Goal: Transaction & Acquisition: Purchase product/service

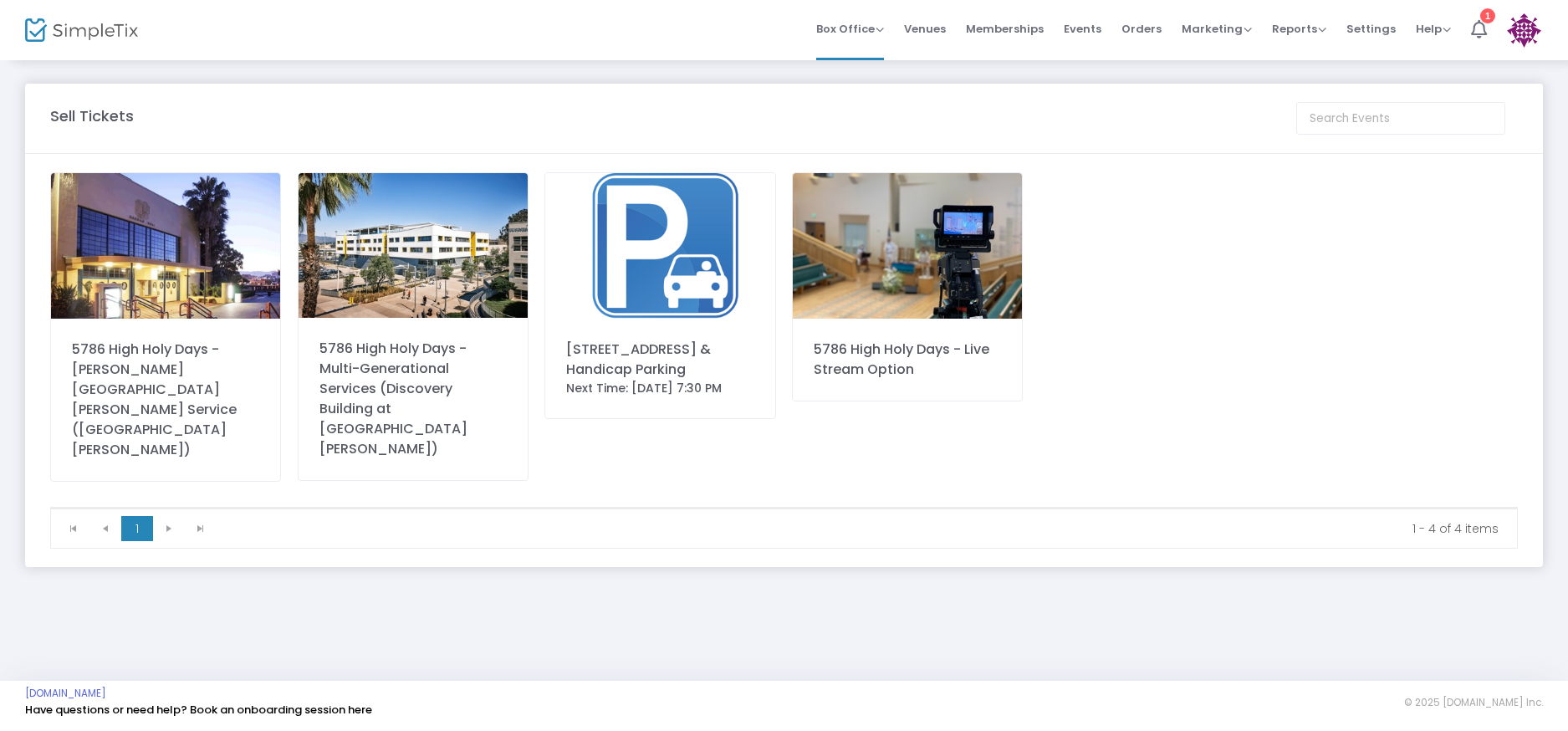
click at [251, 251] on img at bounding box center [166, 246] width 229 height 145
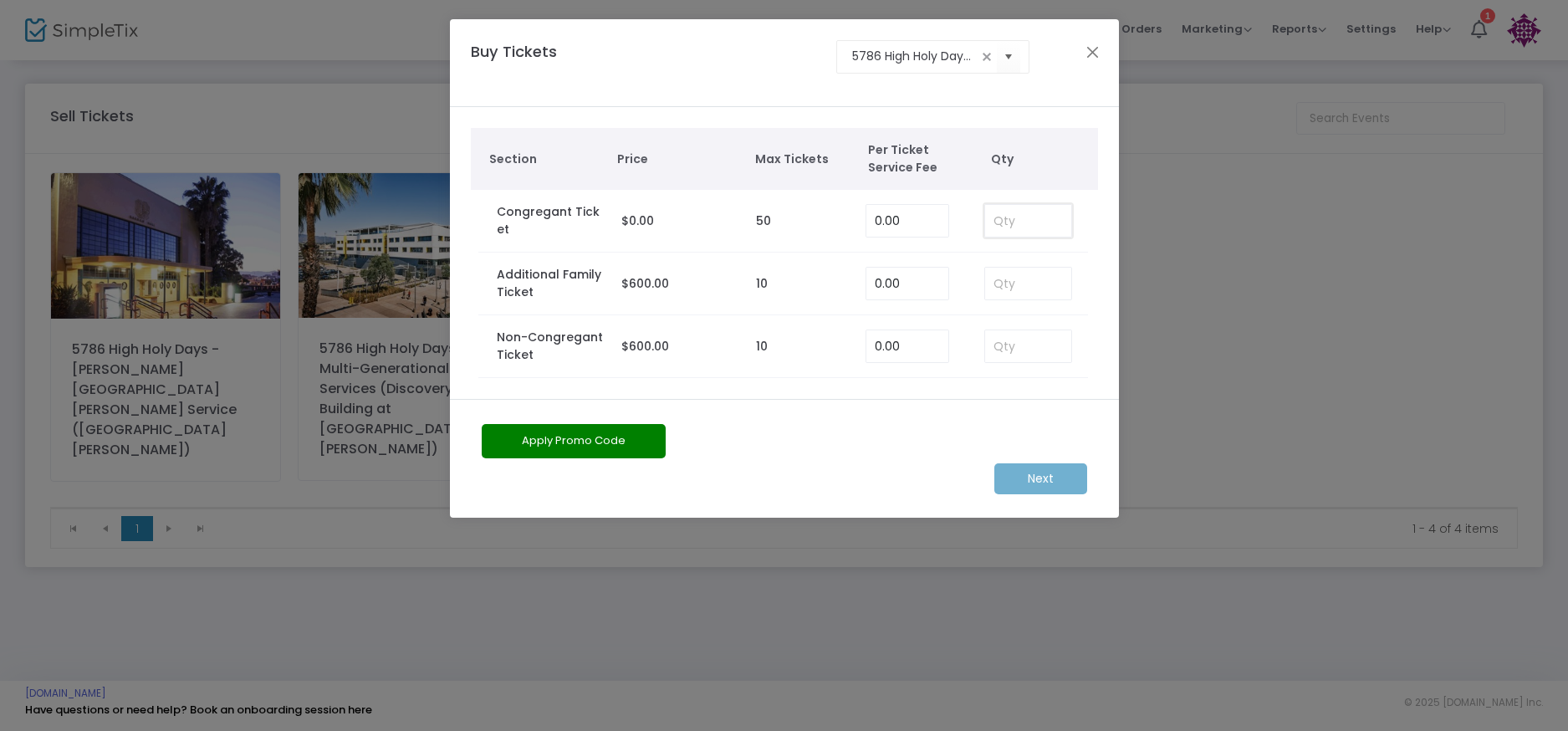
click at [991, 222] on input at bounding box center [1028, 220] width 87 height 32
type input "2"
click at [1043, 473] on m-button "Next" at bounding box center [1041, 478] width 93 height 31
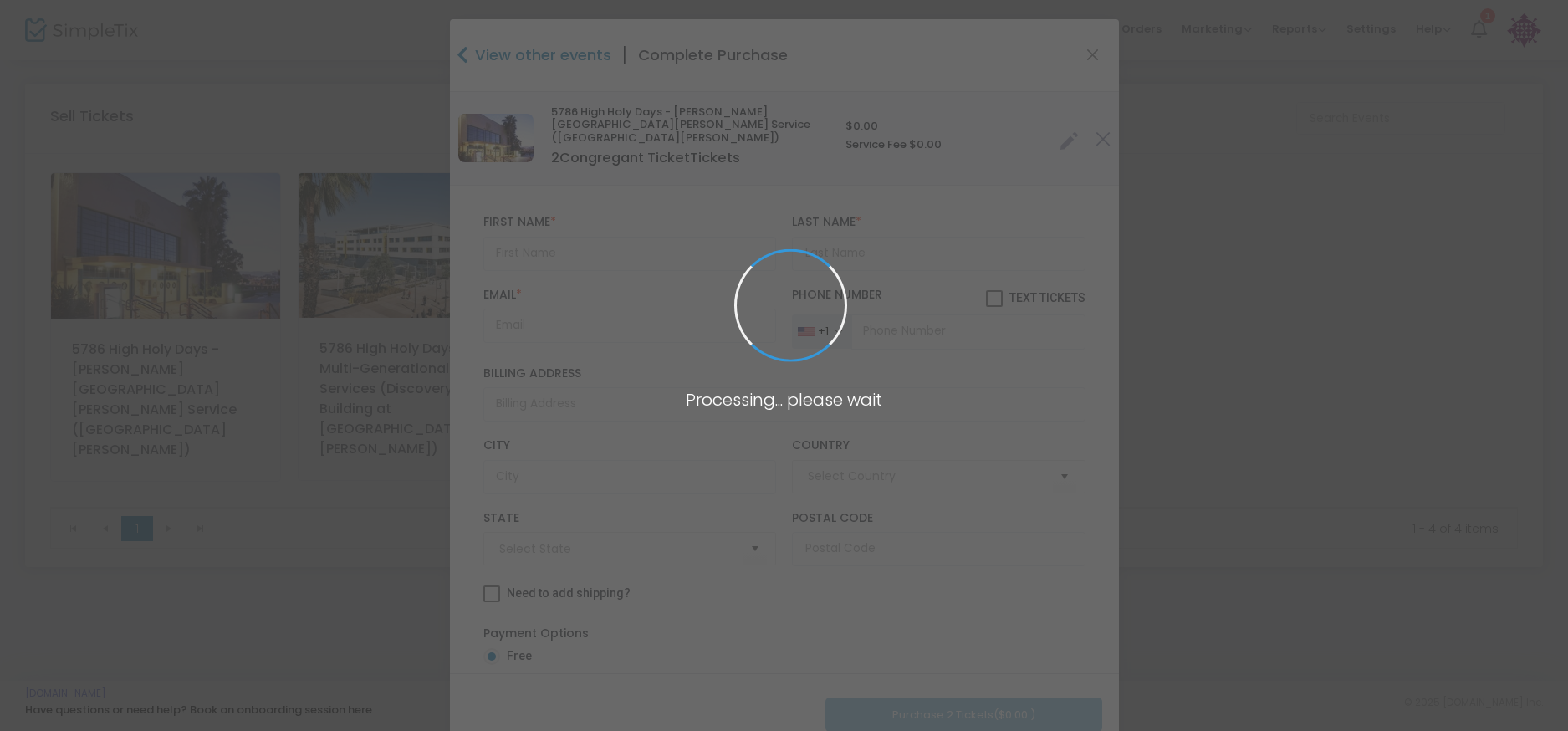
type input "[GEOGRAPHIC_DATA]"
type input "[US_STATE]"
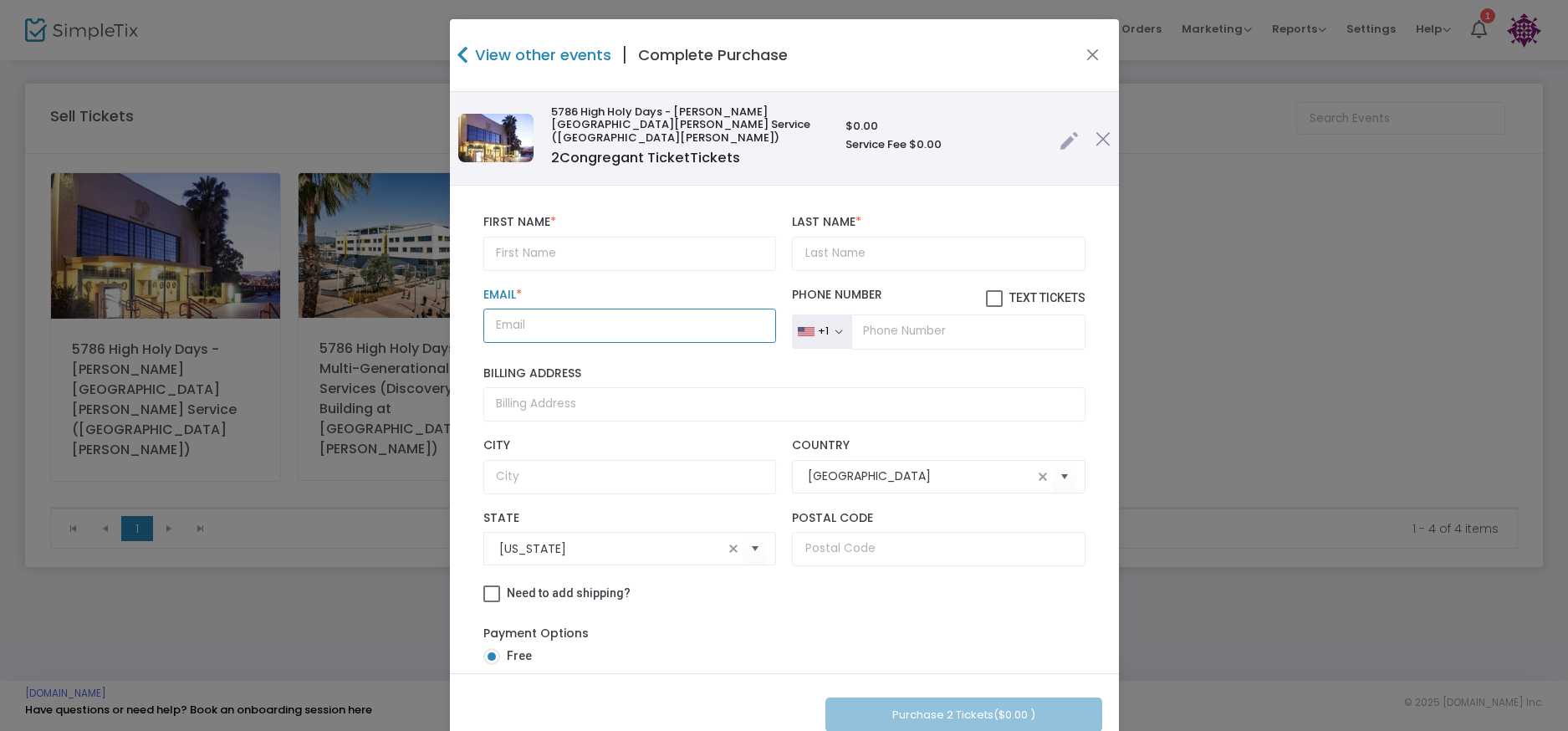
click at [637, 312] on input "Email *" at bounding box center [630, 326] width 293 height 34
type input "√"
paste input "[PERSON_NAME][EMAIL_ADDRESS][DOMAIN_NAME]"
type input "[PERSON_NAME][EMAIL_ADDRESS][DOMAIN_NAME]"
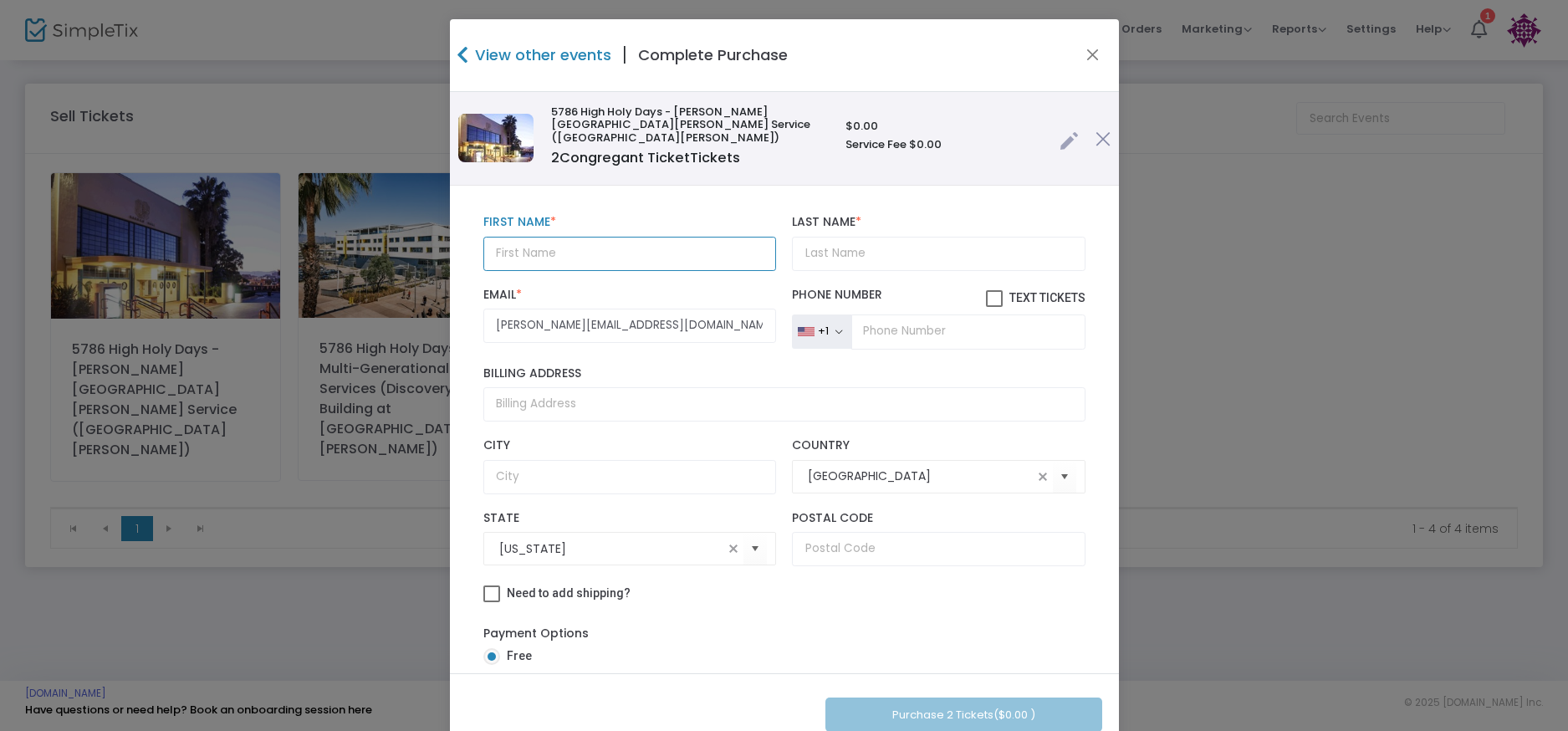
click at [674, 236] on input "text" at bounding box center [630, 253] width 293 height 34
type input "[PERSON_NAME]"
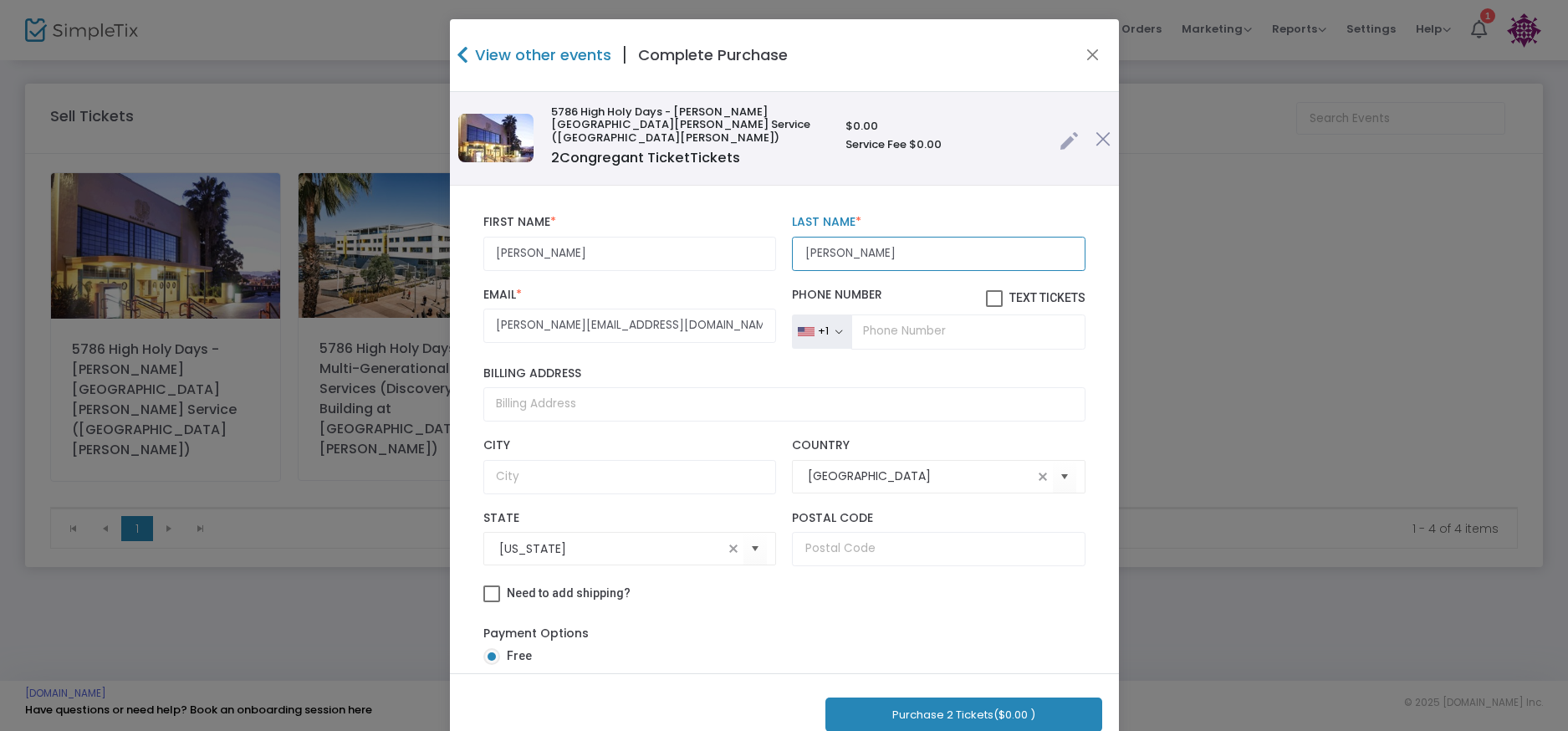
type input "[PERSON_NAME]"
